Goal: Transaction & Acquisition: Purchase product/service

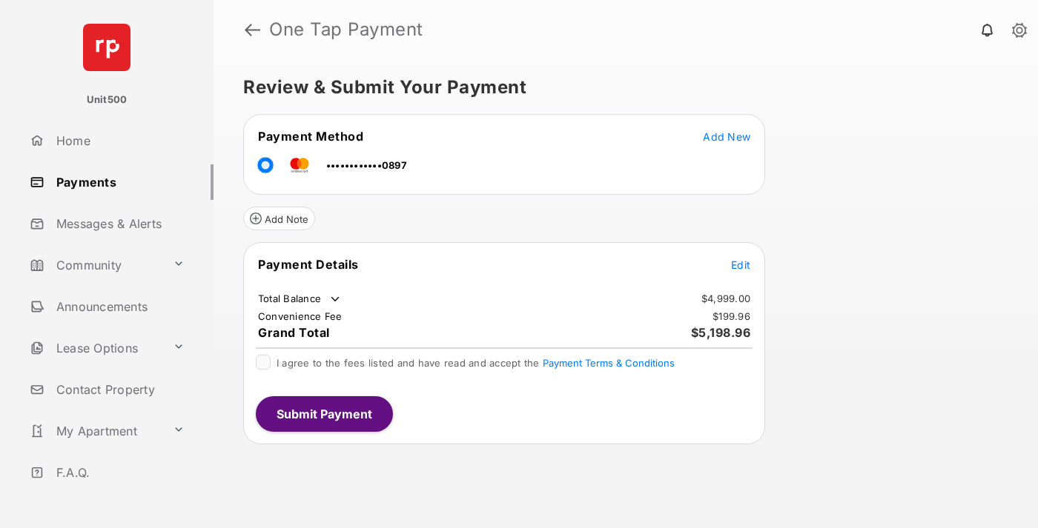
click at [740, 265] on span "Edit" at bounding box center [740, 265] width 19 height 13
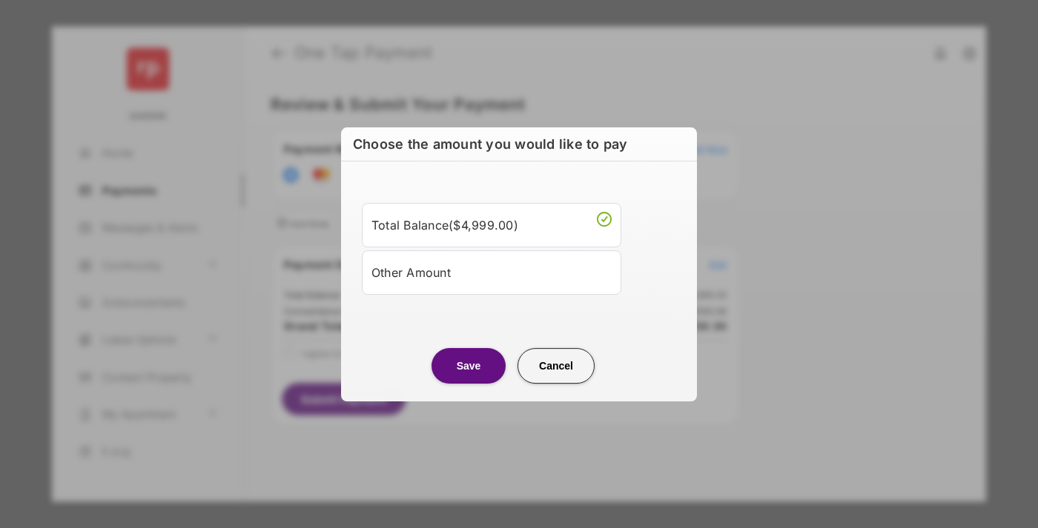
click at [491, 272] on div "Other Amount" at bounding box center [491, 272] width 240 height 25
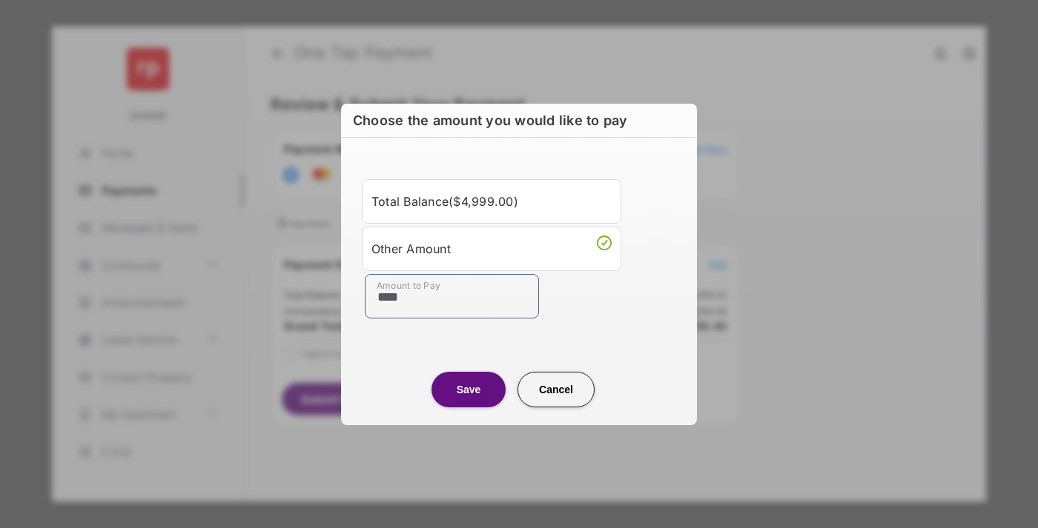
type input "****"
click at [468, 389] on button "Save" at bounding box center [468, 390] width 74 height 36
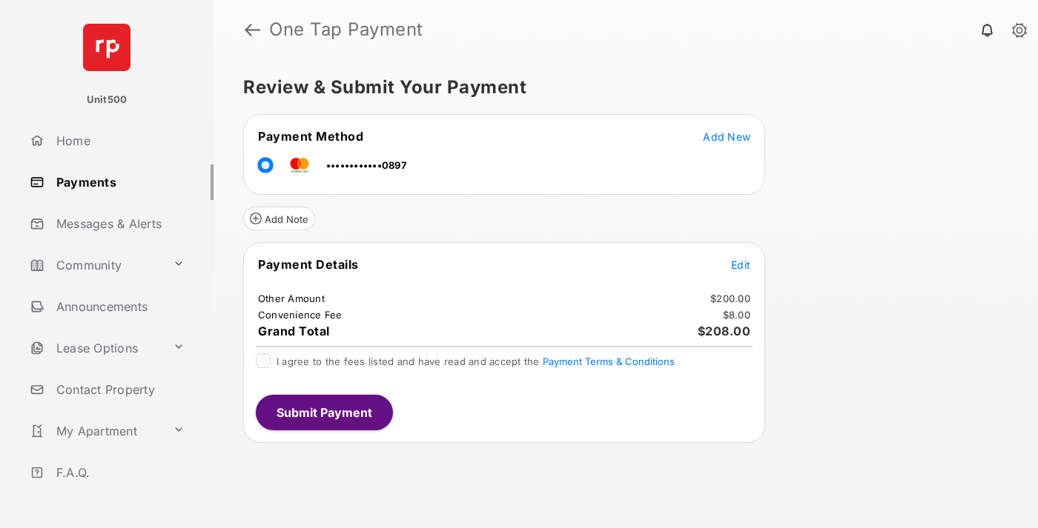
click at [740, 265] on span "Edit" at bounding box center [740, 265] width 19 height 13
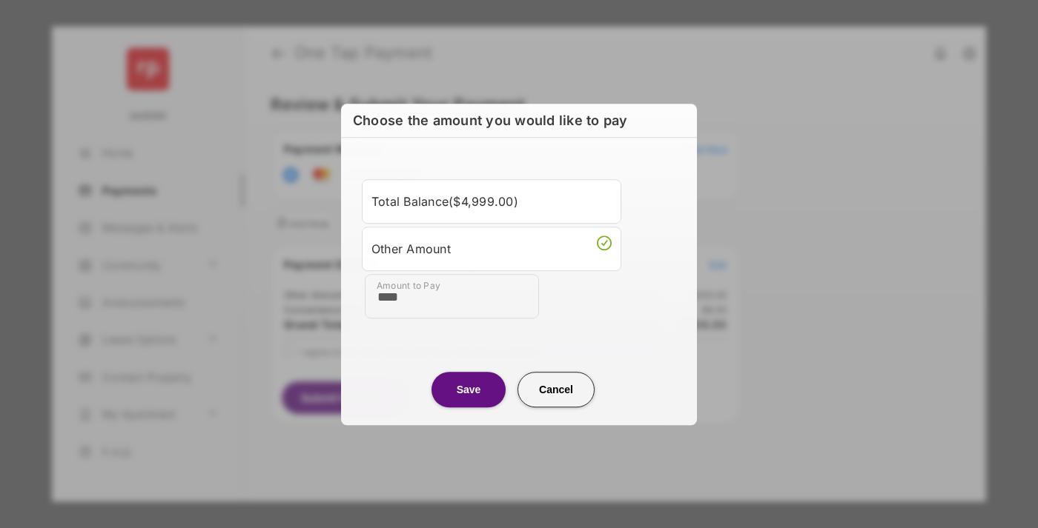
click at [468, 389] on button "Save" at bounding box center [468, 390] width 74 height 36
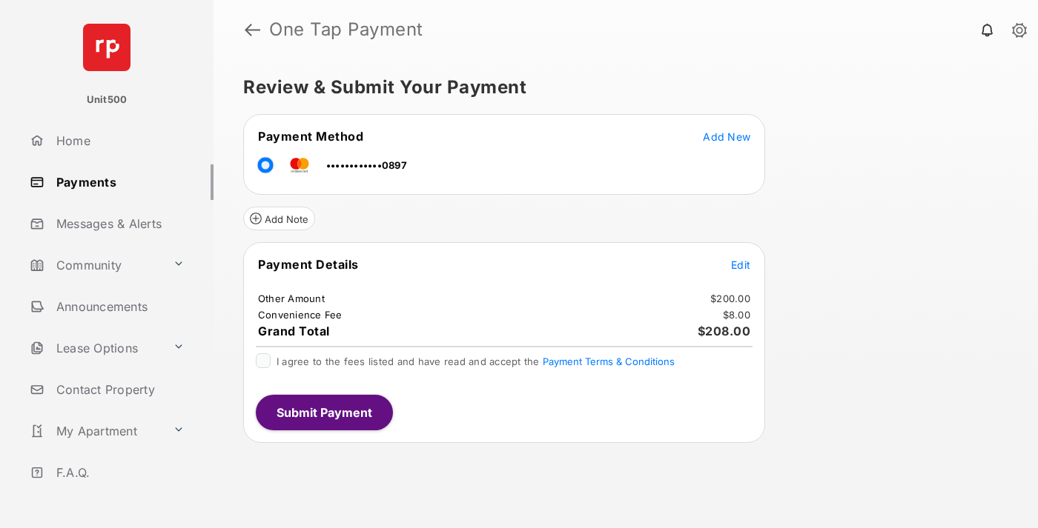
click at [323, 412] on button "Submit Payment" at bounding box center [324, 413] width 137 height 36
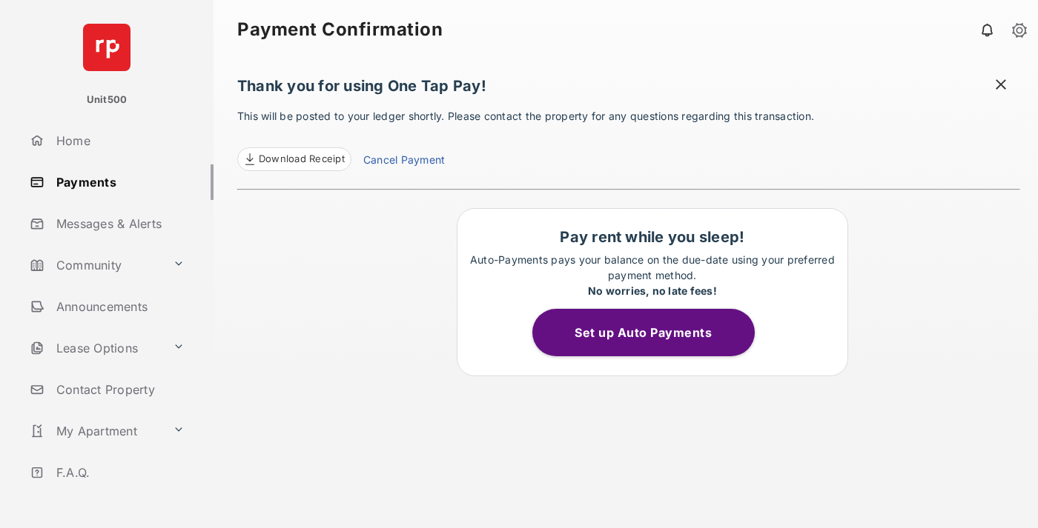
click at [294, 159] on span "Download Receipt" at bounding box center [302, 159] width 86 height 15
click at [1001, 86] on span at bounding box center [1000, 86] width 15 height 19
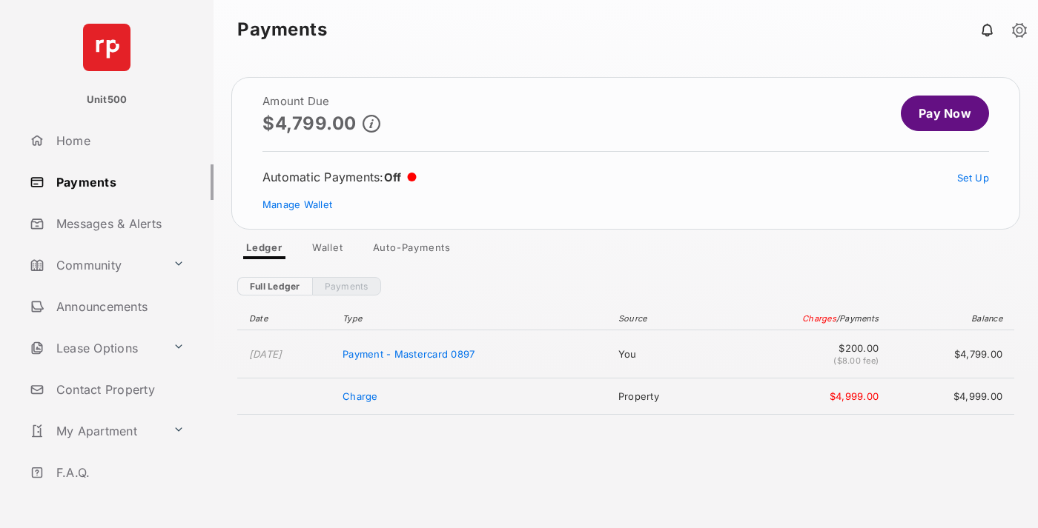
click at [297, 205] on link "Manage Wallet" at bounding box center [297, 205] width 70 height 12
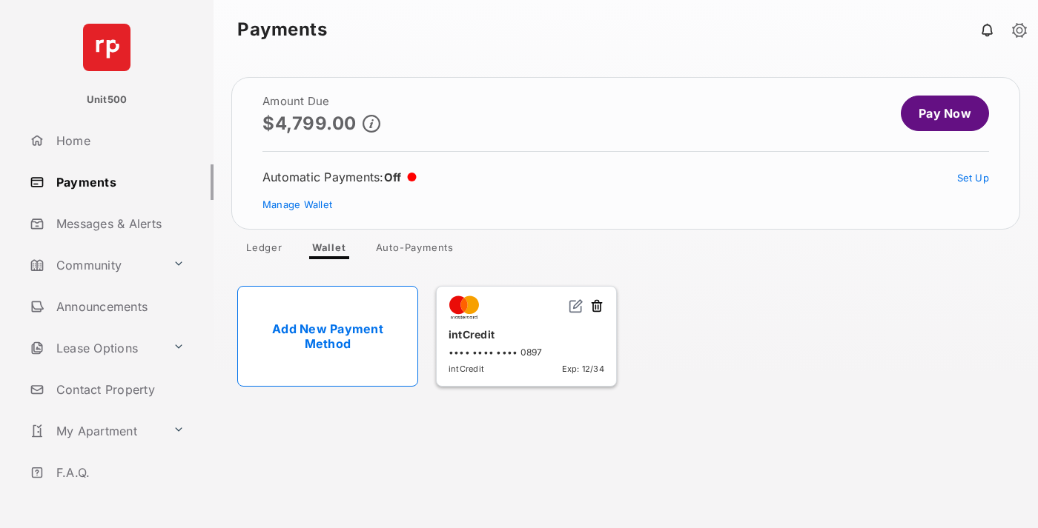
click at [597, 307] on button at bounding box center [596, 307] width 15 height 17
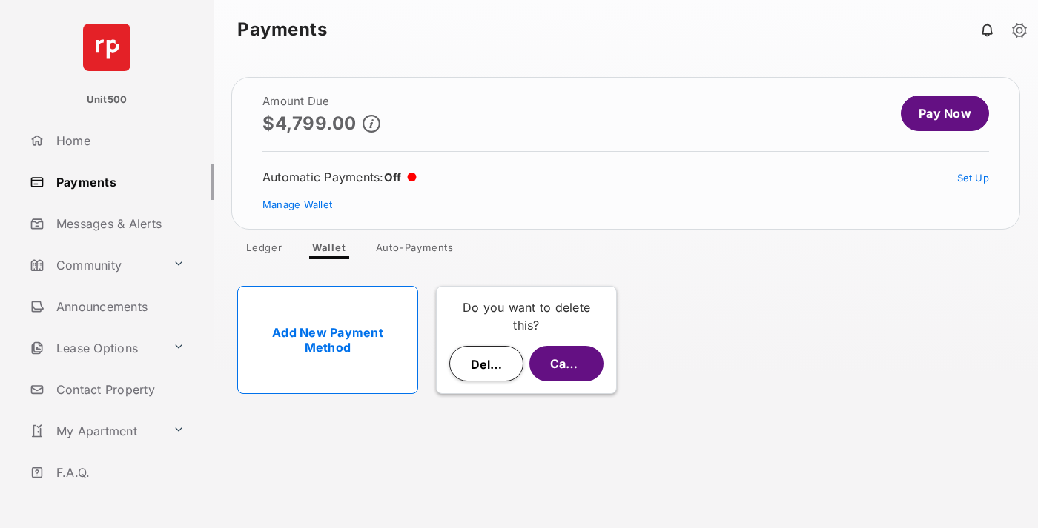
click at [486, 364] on button "Delete" at bounding box center [486, 364] width 74 height 36
